Goal: Task Accomplishment & Management: Use online tool/utility

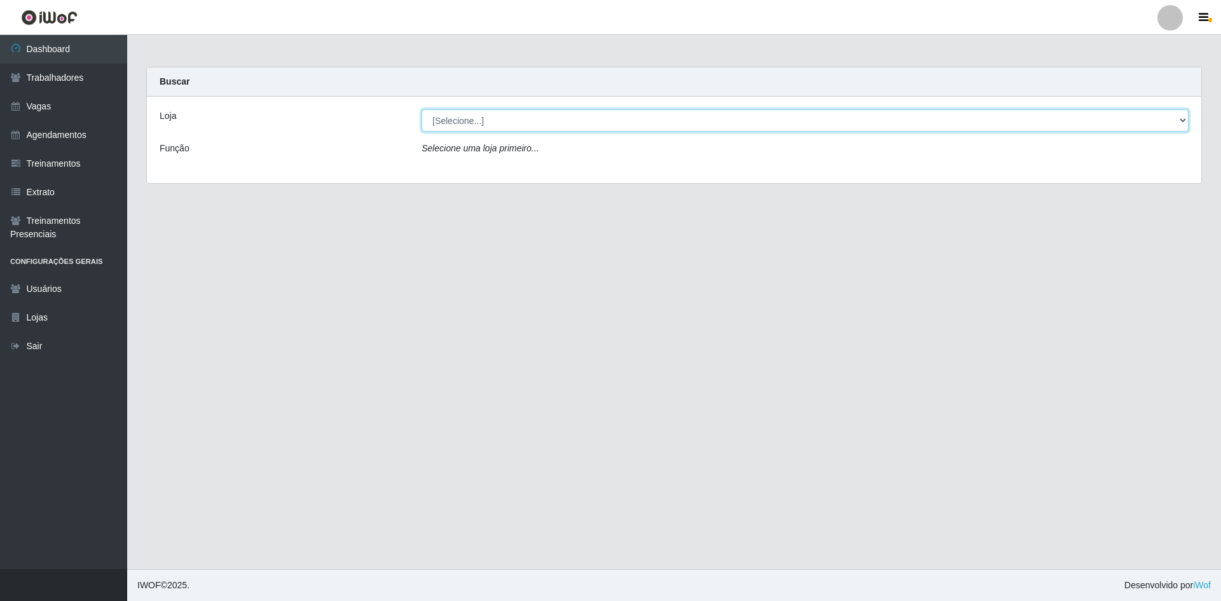
drag, startPoint x: 0, startPoint y: 0, endPoint x: 570, endPoint y: 114, distance: 580.9
click at [570, 114] on select "[Selecione...] [GEOGRAPHIC_DATA] - [GEOGRAPHIC_DATA] [GEOGRAPHIC_DATA] - [GEOGR…" at bounding box center [805, 120] width 767 height 22
select select "505"
click at [422, 109] on select "[Selecione...] [GEOGRAPHIC_DATA] - [GEOGRAPHIC_DATA] [GEOGRAPHIC_DATA] - [GEOGR…" at bounding box center [805, 120] width 767 height 22
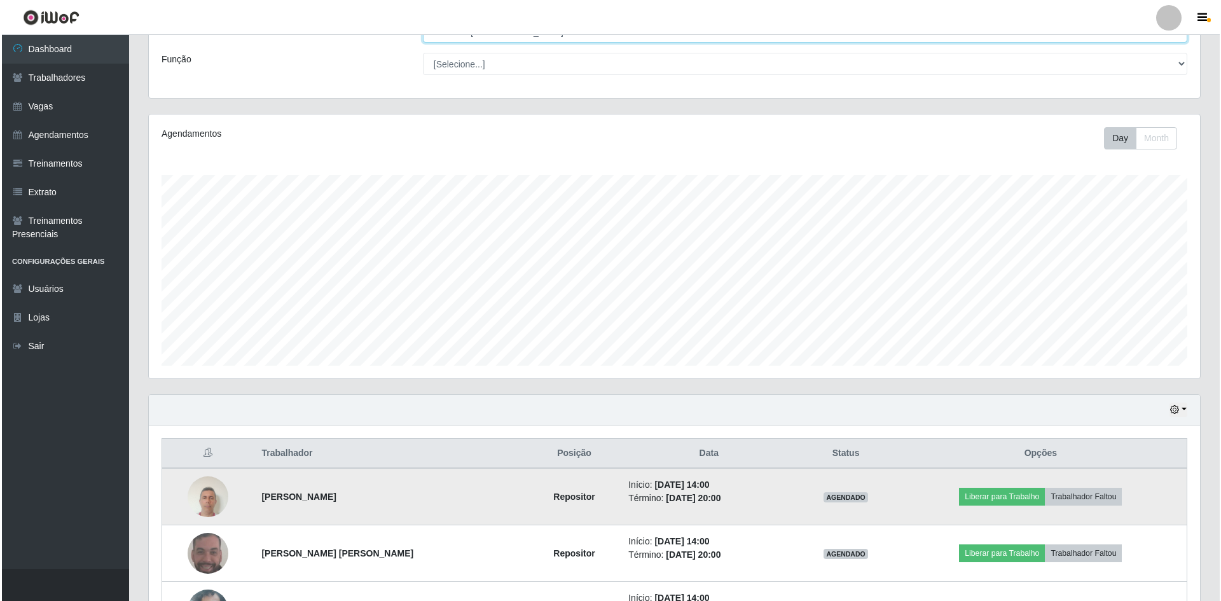
scroll to position [187, 0]
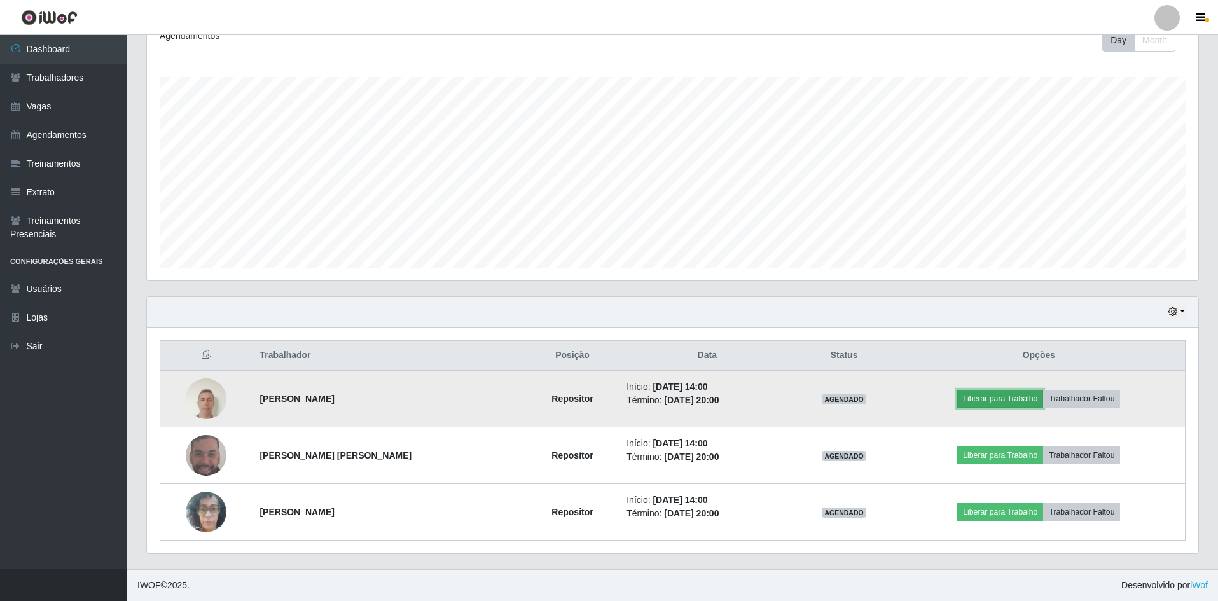
click at [988, 399] on button "Liberar para Trabalho" at bounding box center [1000, 399] width 86 height 18
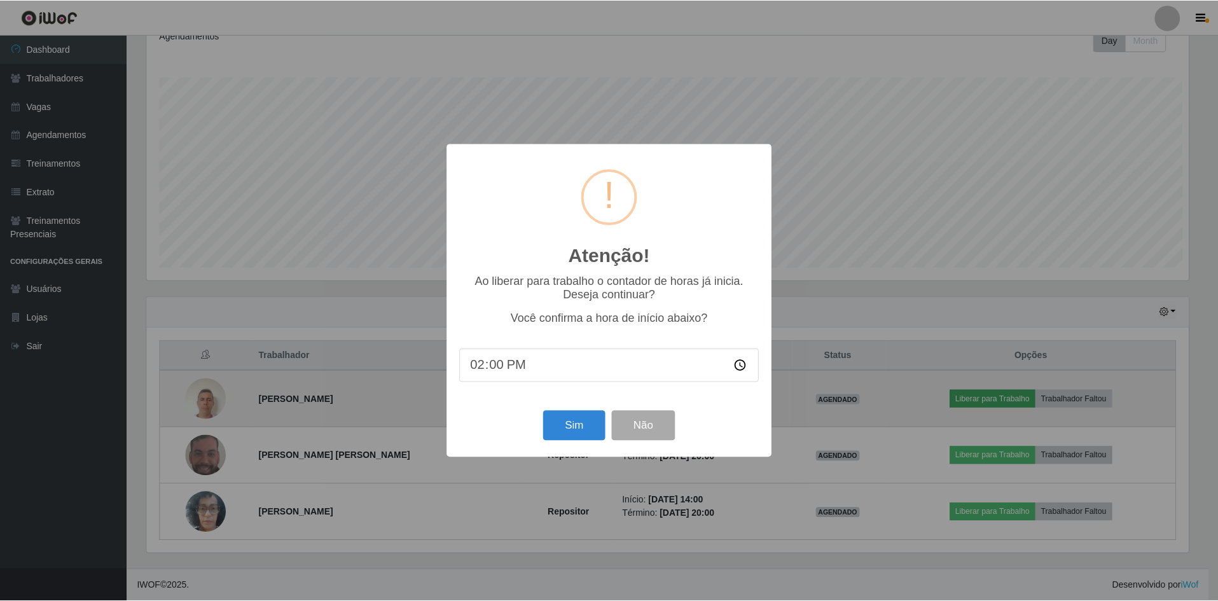
scroll to position [264, 1045]
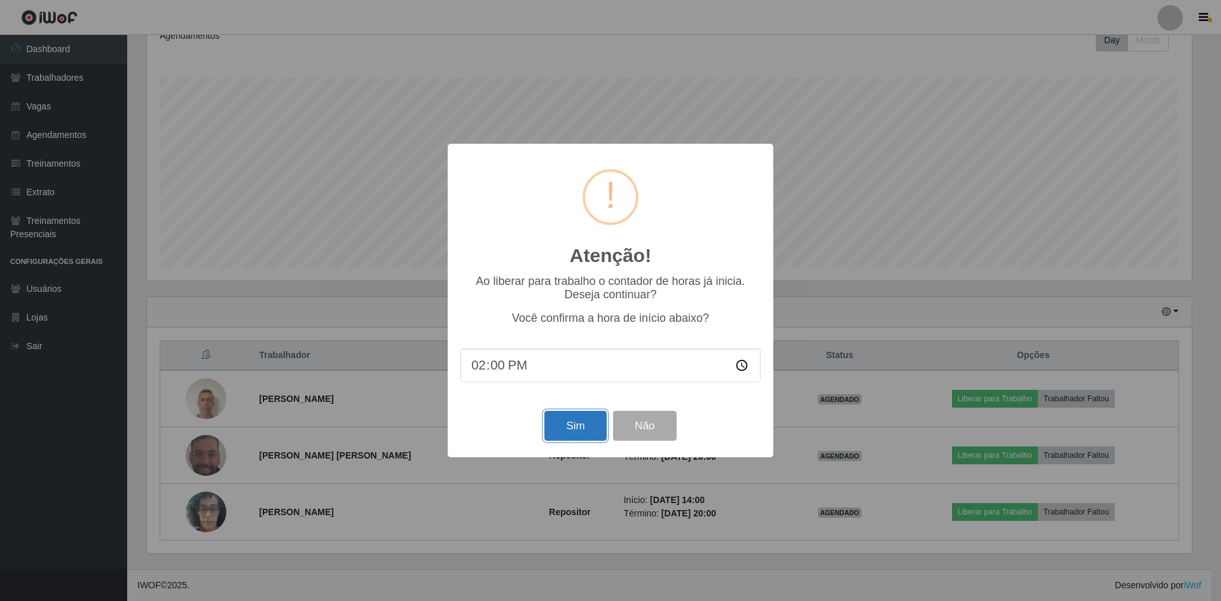
click at [571, 416] on button "Sim" at bounding box center [575, 426] width 62 height 30
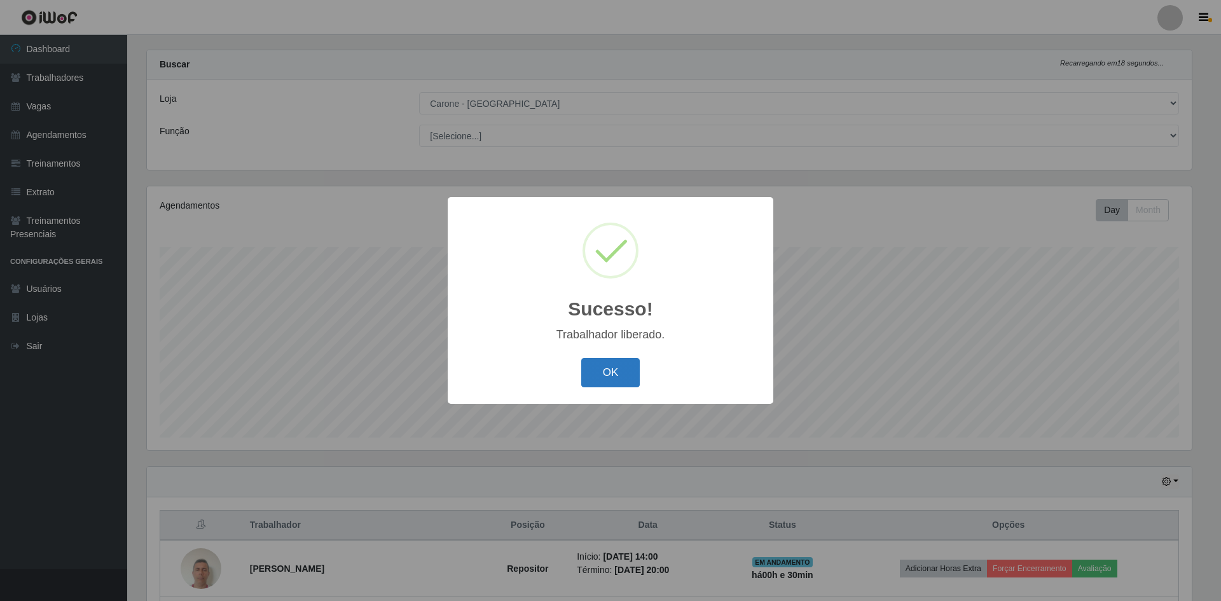
click at [605, 381] on button "OK" at bounding box center [610, 373] width 59 height 30
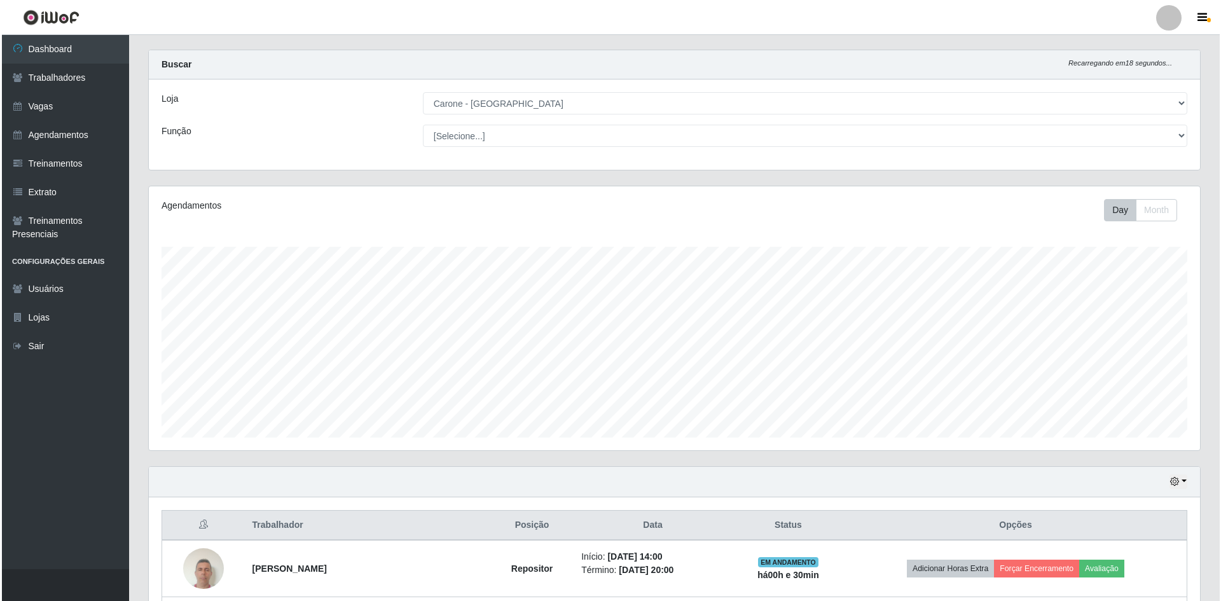
scroll to position [187, 0]
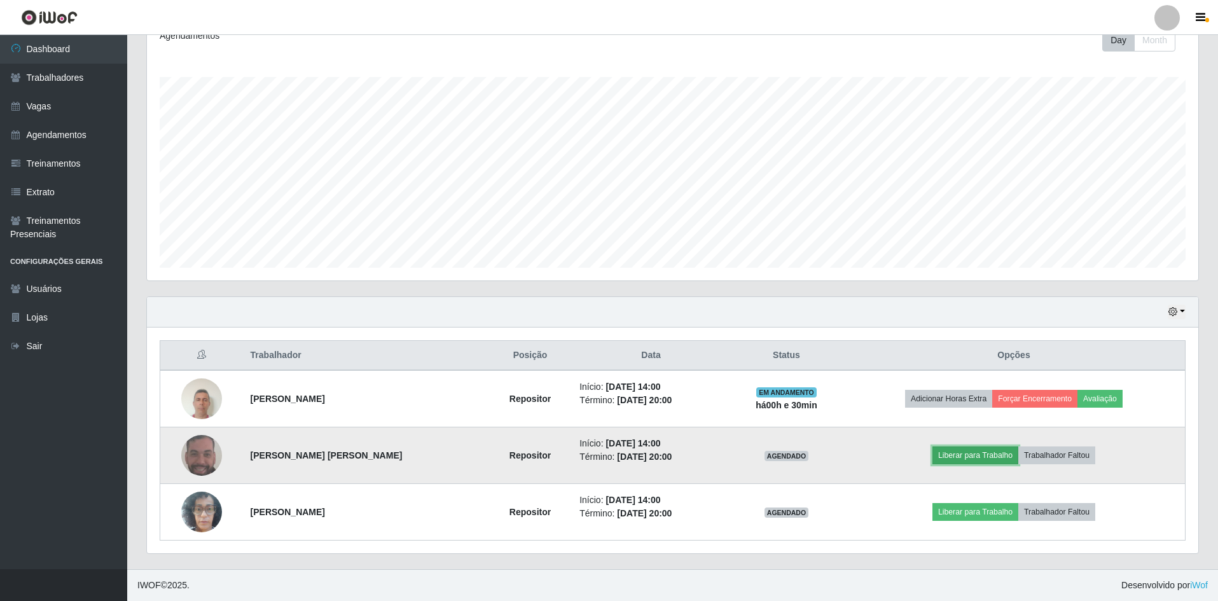
click at [987, 451] on button "Liberar para Trabalho" at bounding box center [975, 455] width 86 height 18
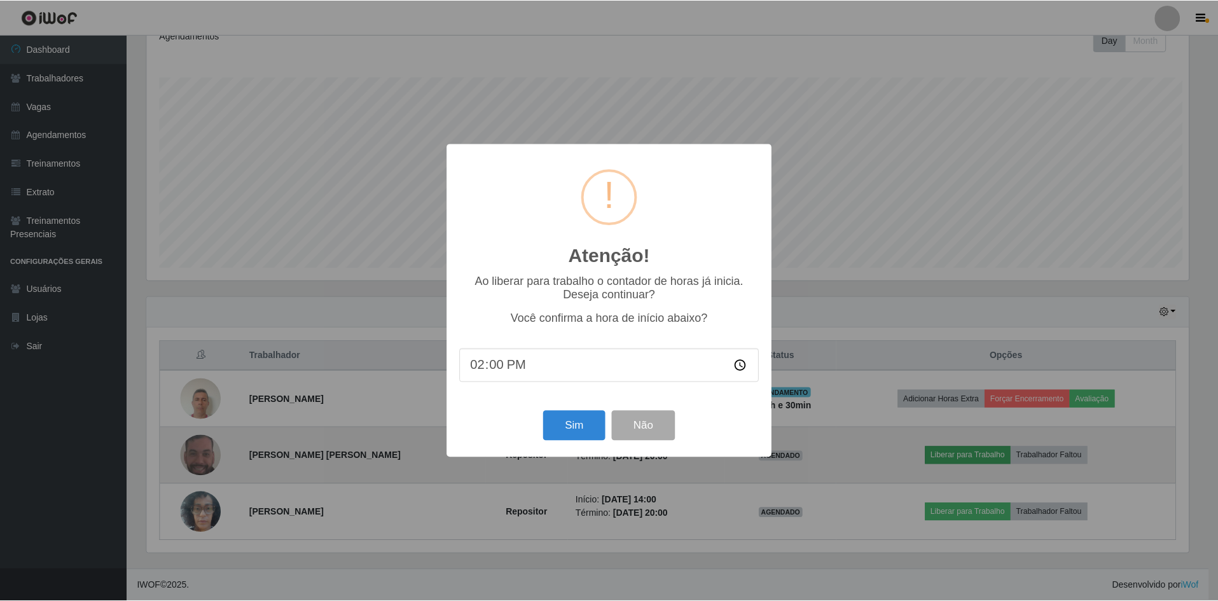
scroll to position [264, 1045]
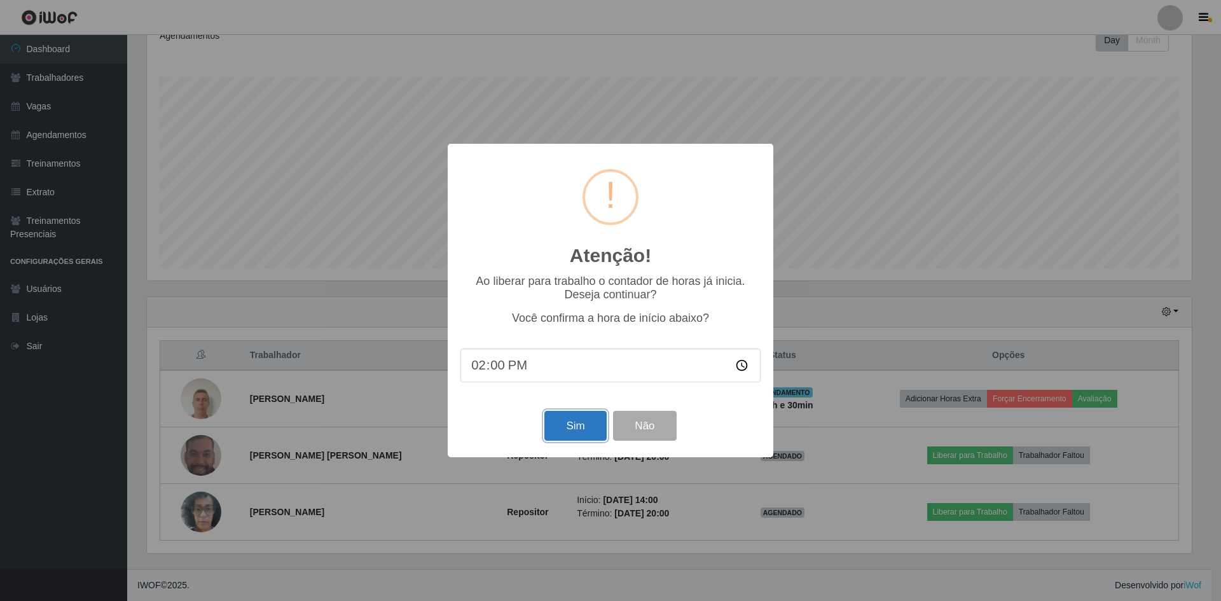
click at [563, 428] on button "Sim" at bounding box center [575, 426] width 62 height 30
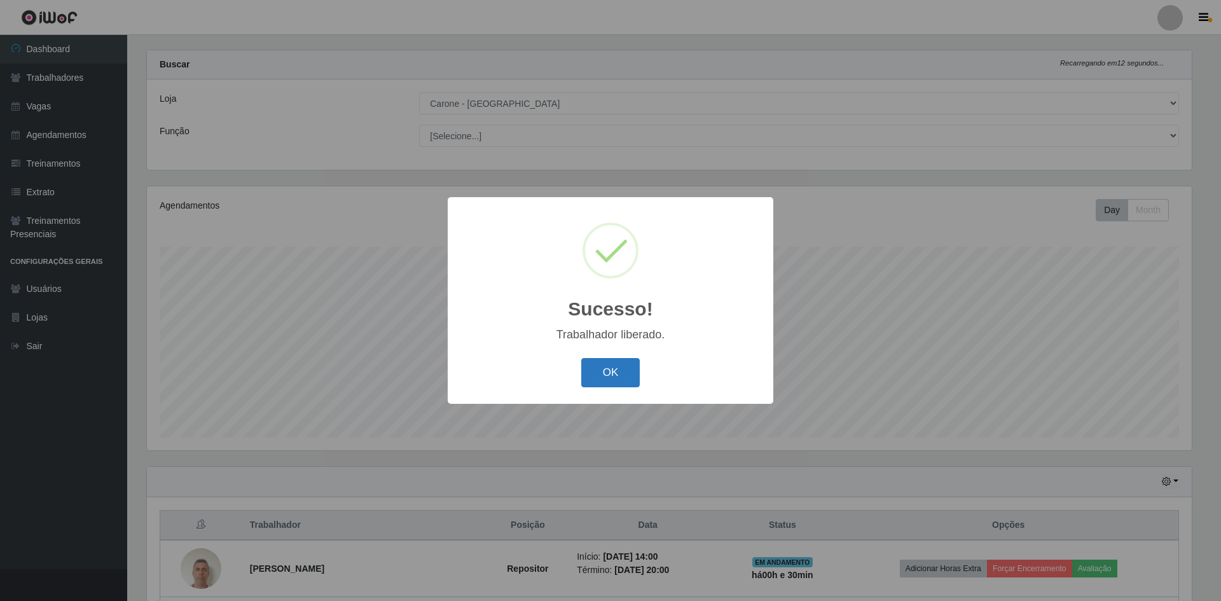
click at [619, 380] on button "OK" at bounding box center [610, 373] width 59 height 30
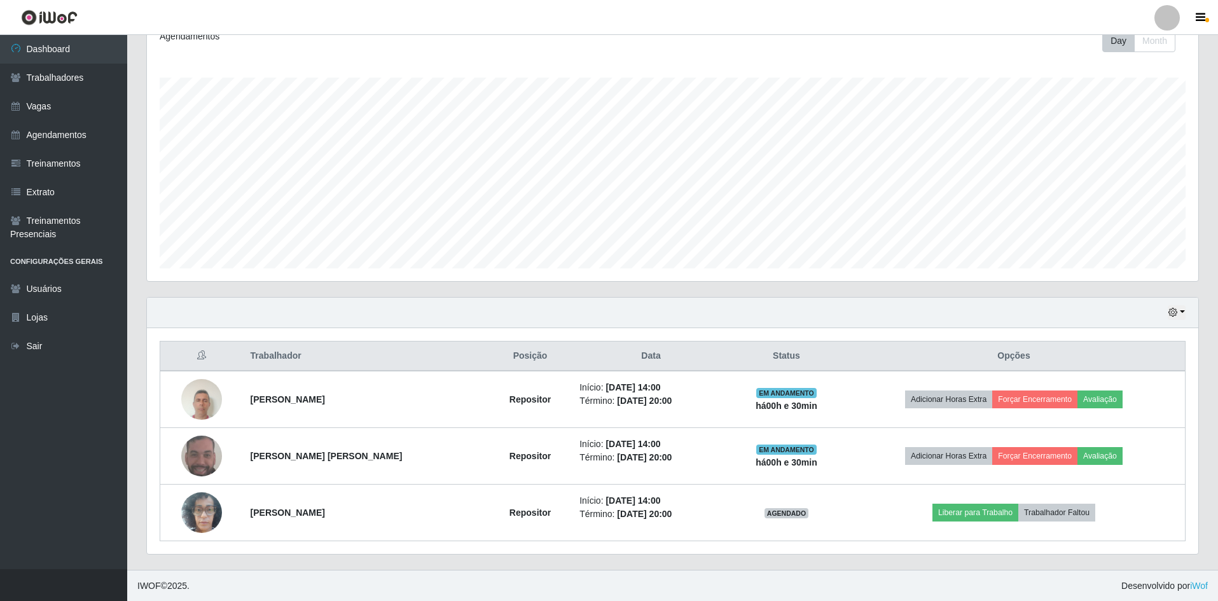
scroll to position [187, 0]
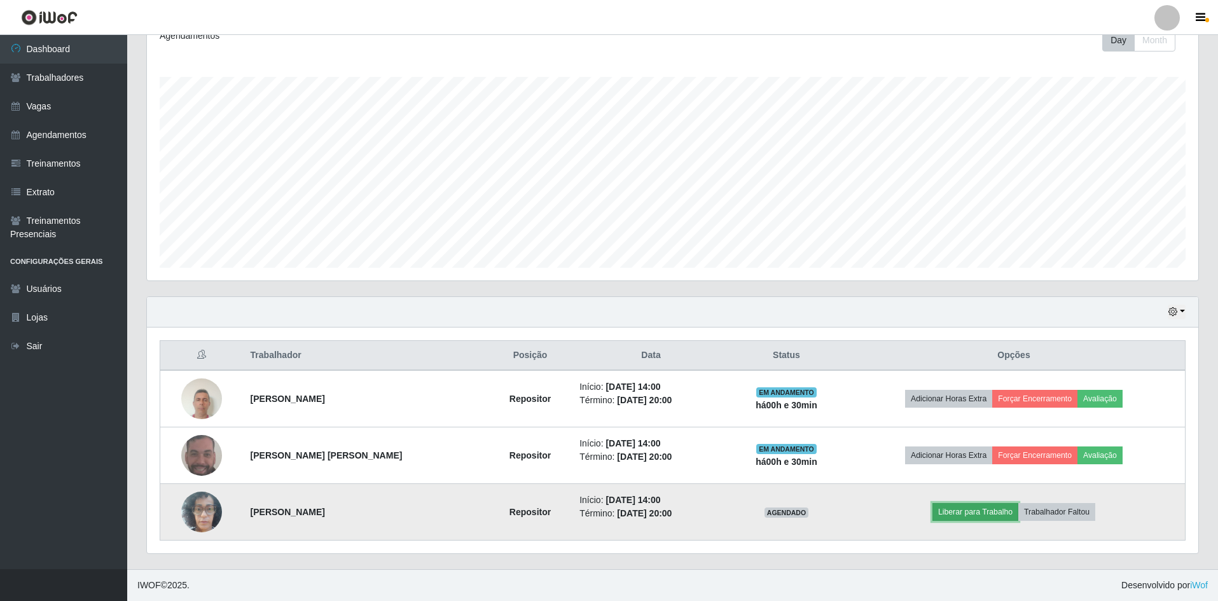
click at [968, 509] on button "Liberar para Trabalho" at bounding box center [975, 512] width 86 height 18
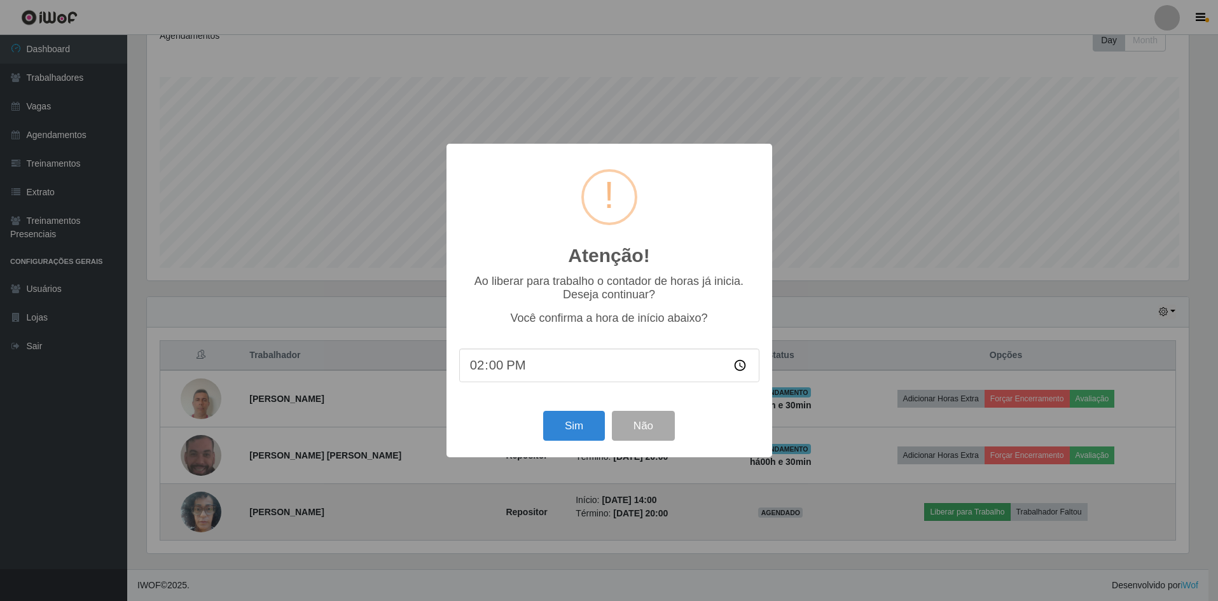
scroll to position [264, 1045]
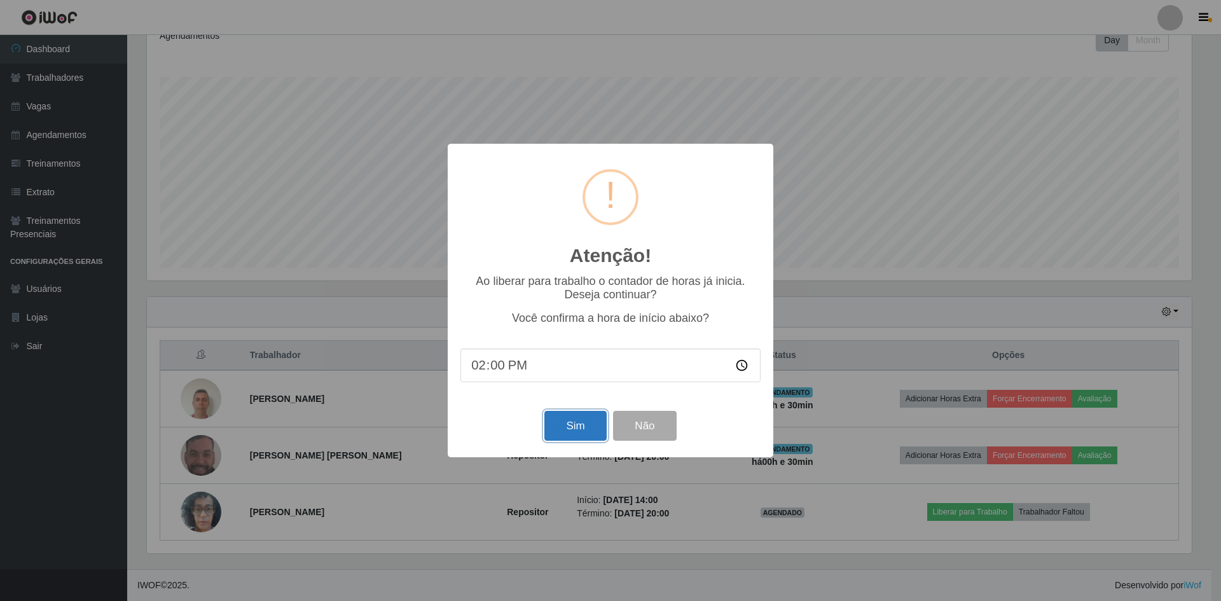
click at [586, 435] on button "Sim" at bounding box center [575, 426] width 62 height 30
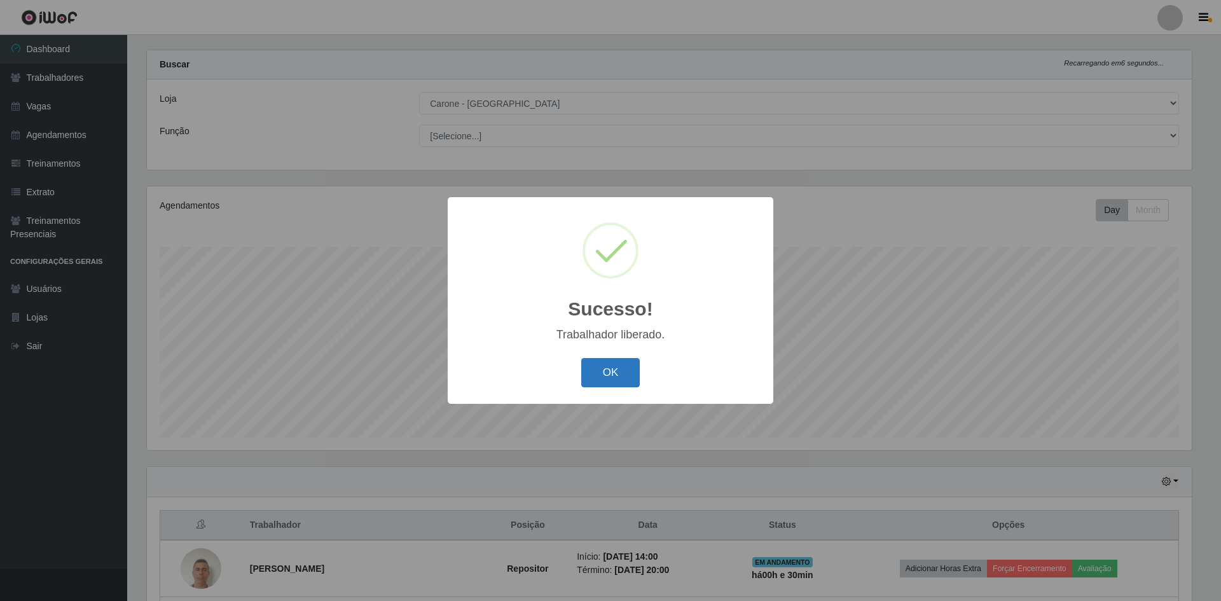
click at [626, 374] on button "OK" at bounding box center [610, 373] width 59 height 30
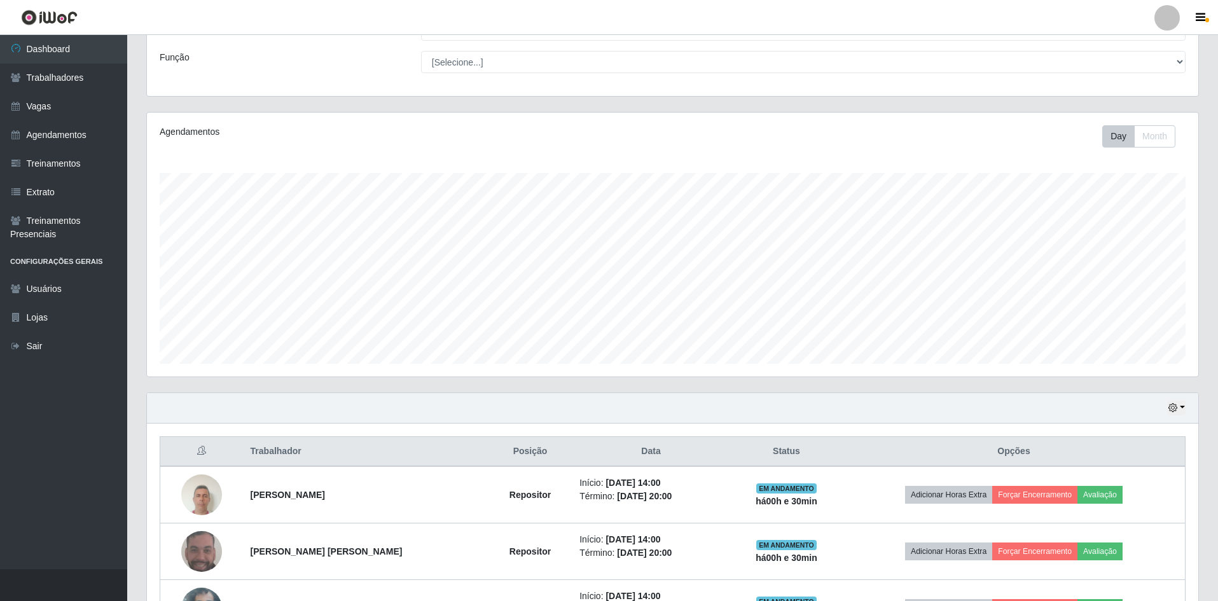
scroll to position [187, 0]
